Goal: Information Seeking & Learning: Learn about a topic

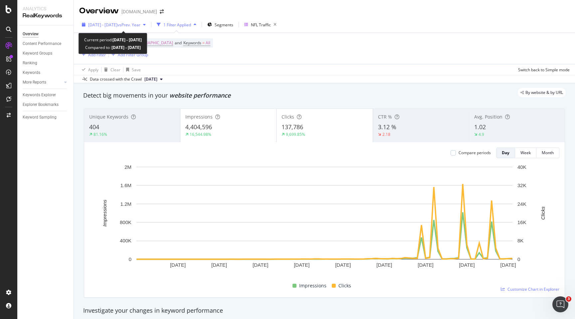
click at [100, 28] on div "2025 Jun. 27th - Sep. 26th vs Prev. Year" at bounding box center [113, 25] width 69 height 10
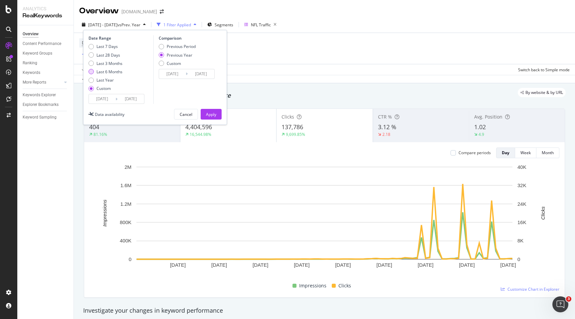
click at [111, 71] on div "Last 6 Months" at bounding box center [110, 72] width 26 height 6
type input "2025/04/05"
type input "2025/10/04"
type input "2024/04/06"
type input "2024/10/05"
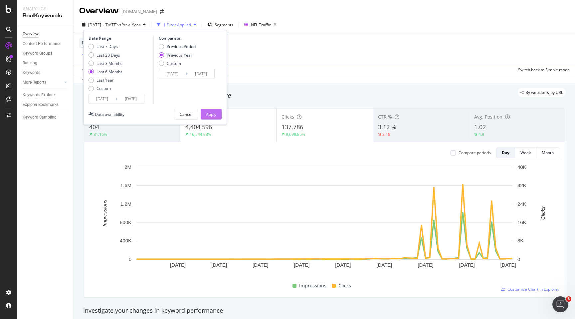
click at [213, 116] on div "Apply" at bounding box center [211, 115] width 10 height 6
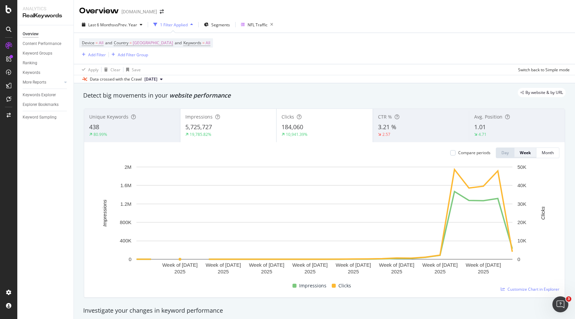
click at [526, 158] on button "Week" at bounding box center [526, 152] width 22 height 11
click at [542, 155] on div "Month" at bounding box center [548, 153] width 12 height 6
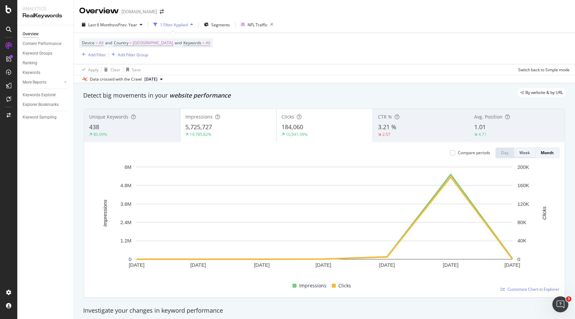
click at [522, 154] on div "Week" at bounding box center [525, 153] width 10 height 6
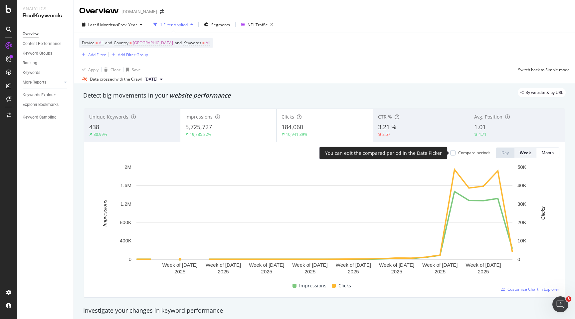
click at [476, 155] on div "Compare periods" at bounding box center [474, 153] width 32 height 6
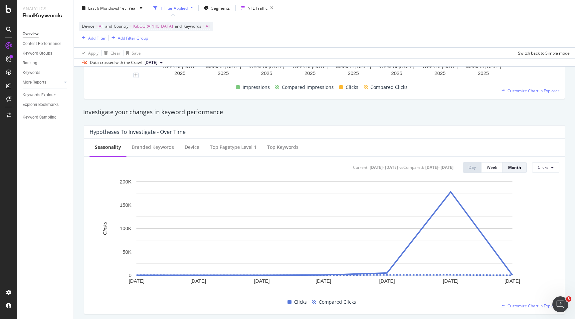
scroll to position [199, 0]
click at [493, 166] on div "Week" at bounding box center [492, 167] width 10 height 6
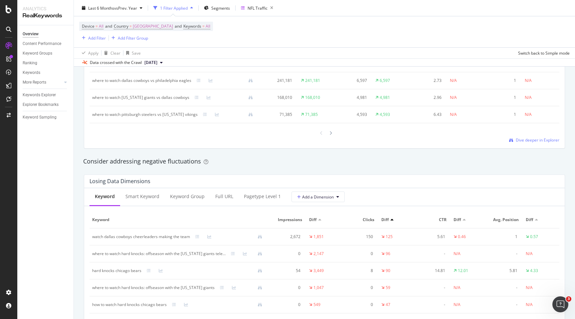
scroll to position [684, 0]
click at [225, 198] on div "Full URL" at bounding box center [224, 197] width 18 height 7
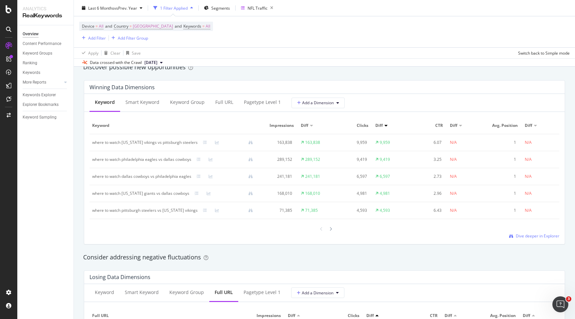
scroll to position [586, 0]
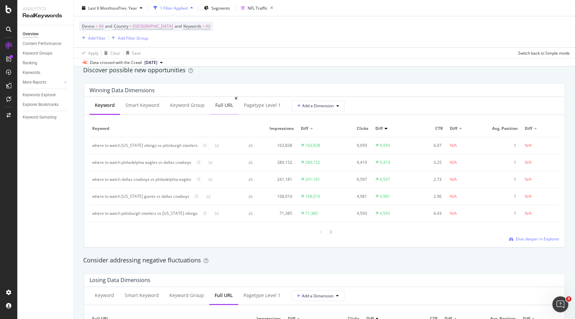
click at [225, 108] on div "Full URL" at bounding box center [224, 105] width 18 height 7
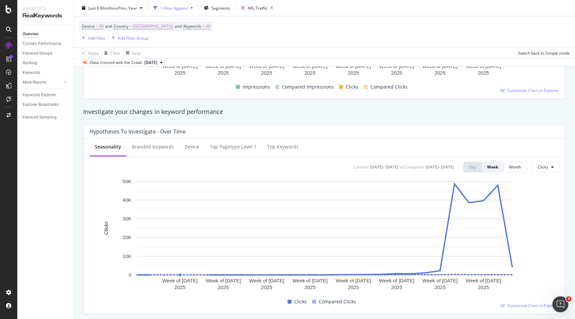
scroll to position [198, 0]
